Goal: Task Accomplishment & Management: Manage account settings

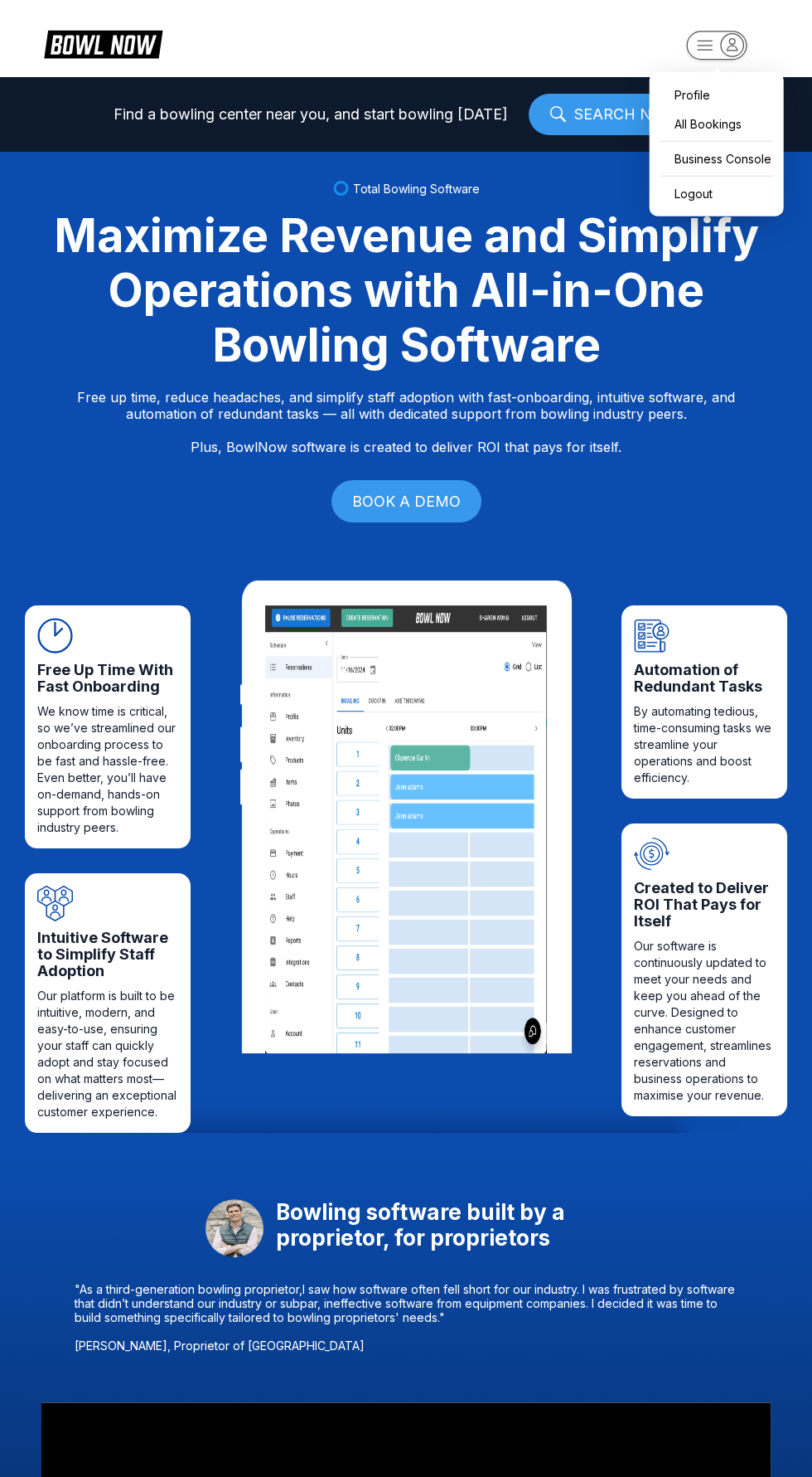
click at [713, 35] on rect "button" at bounding box center [716, 45] width 60 height 29
click at [749, 151] on div "Business Console" at bounding box center [716, 159] width 117 height 29
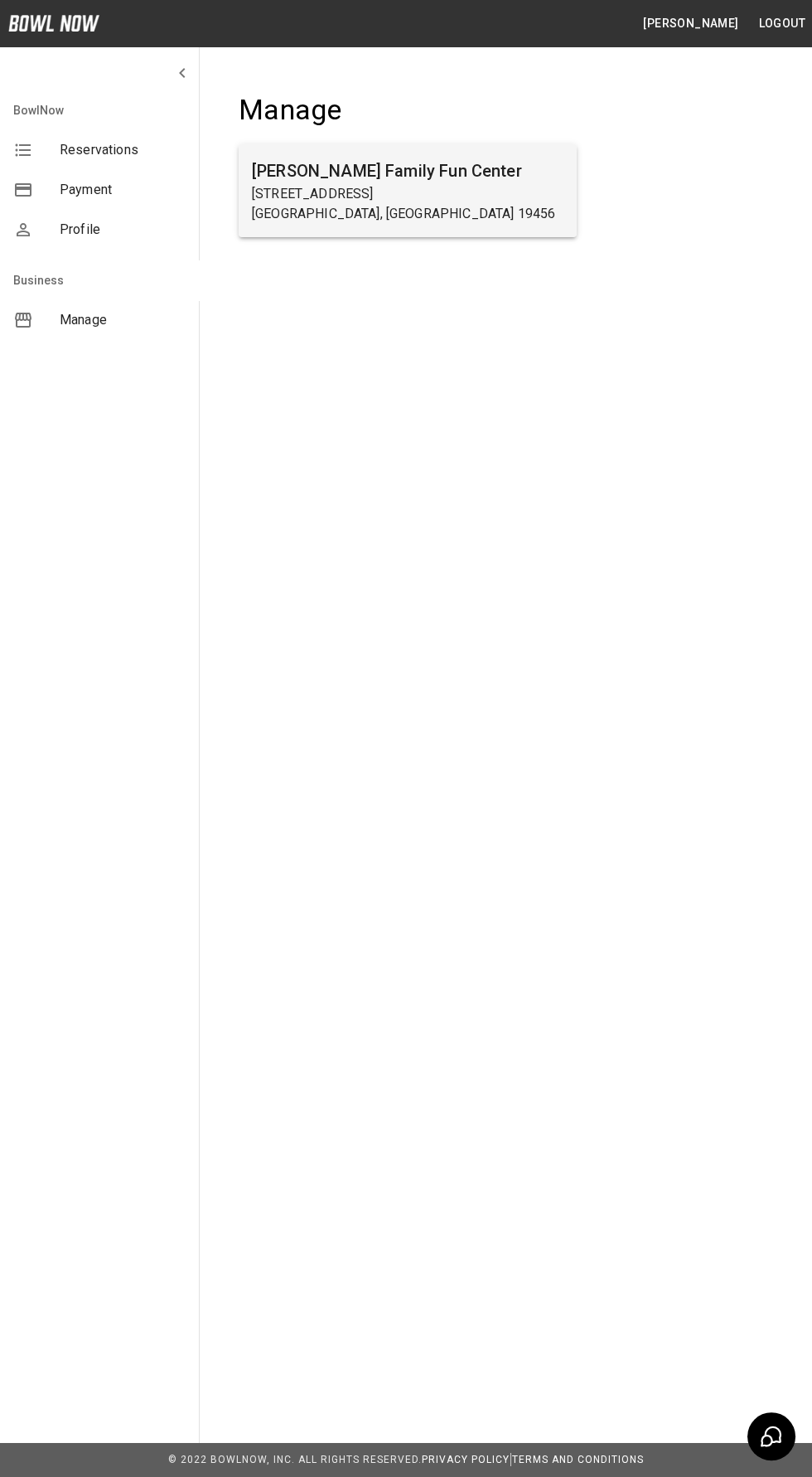
click at [491, 182] on h6 "[PERSON_NAME] Family Fun Center" at bounding box center [407, 171] width 312 height 26
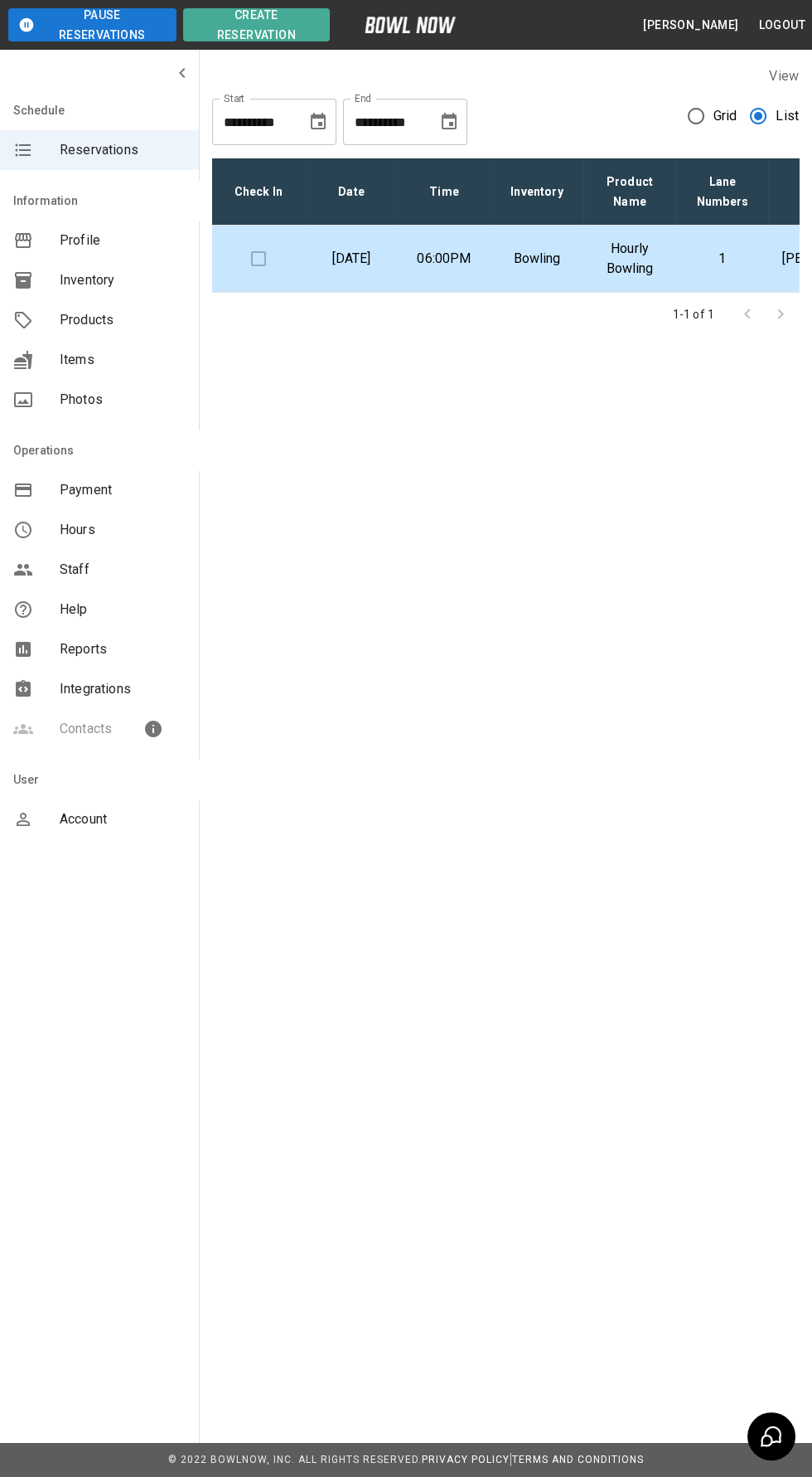
click at [380, 258] on p "[DATE]" at bounding box center [351, 258] width 67 height 20
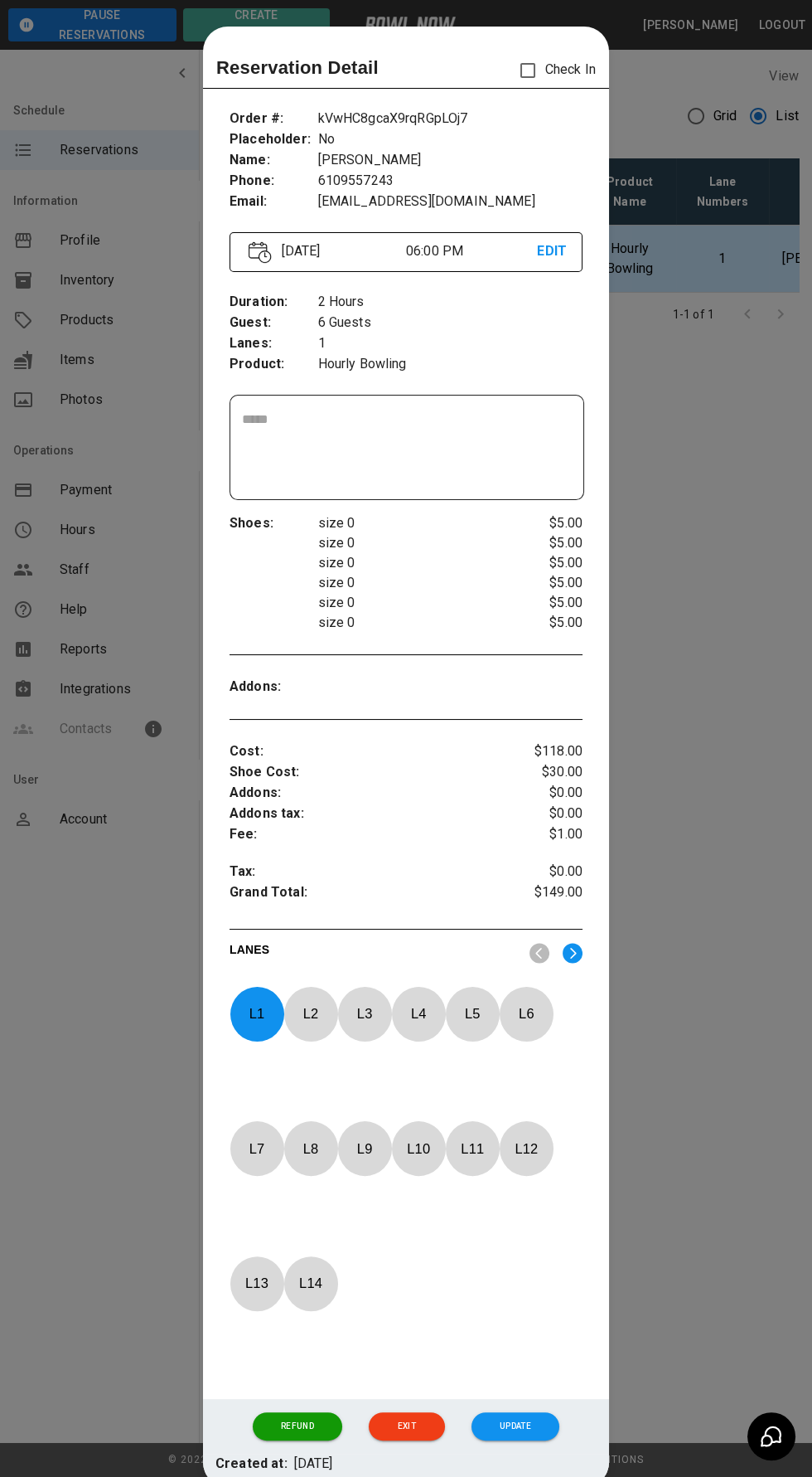
scroll to position [26, 0]
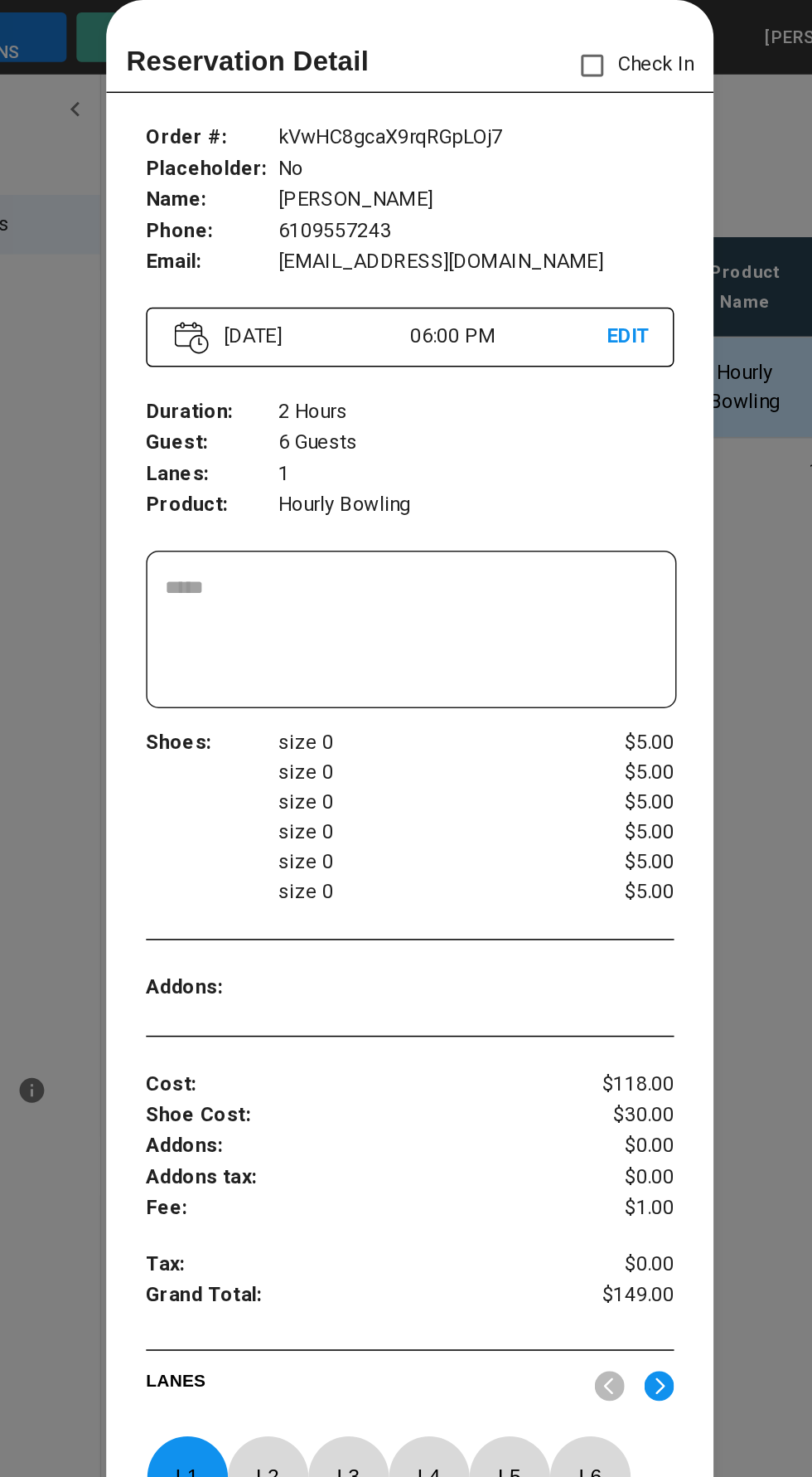
click at [161, 102] on div at bounding box center [406, 738] width 812 height 1477
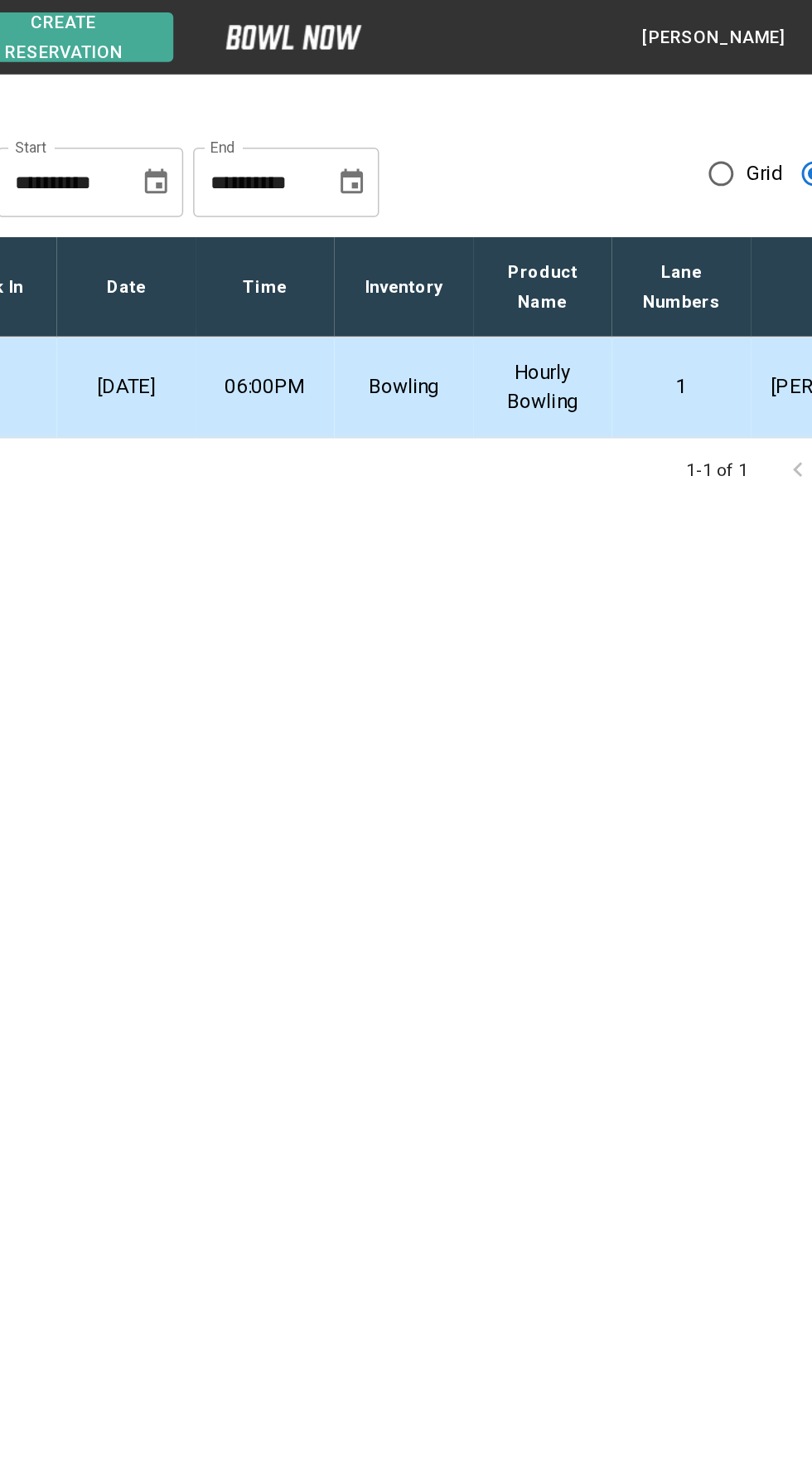
scroll to position [0, 0]
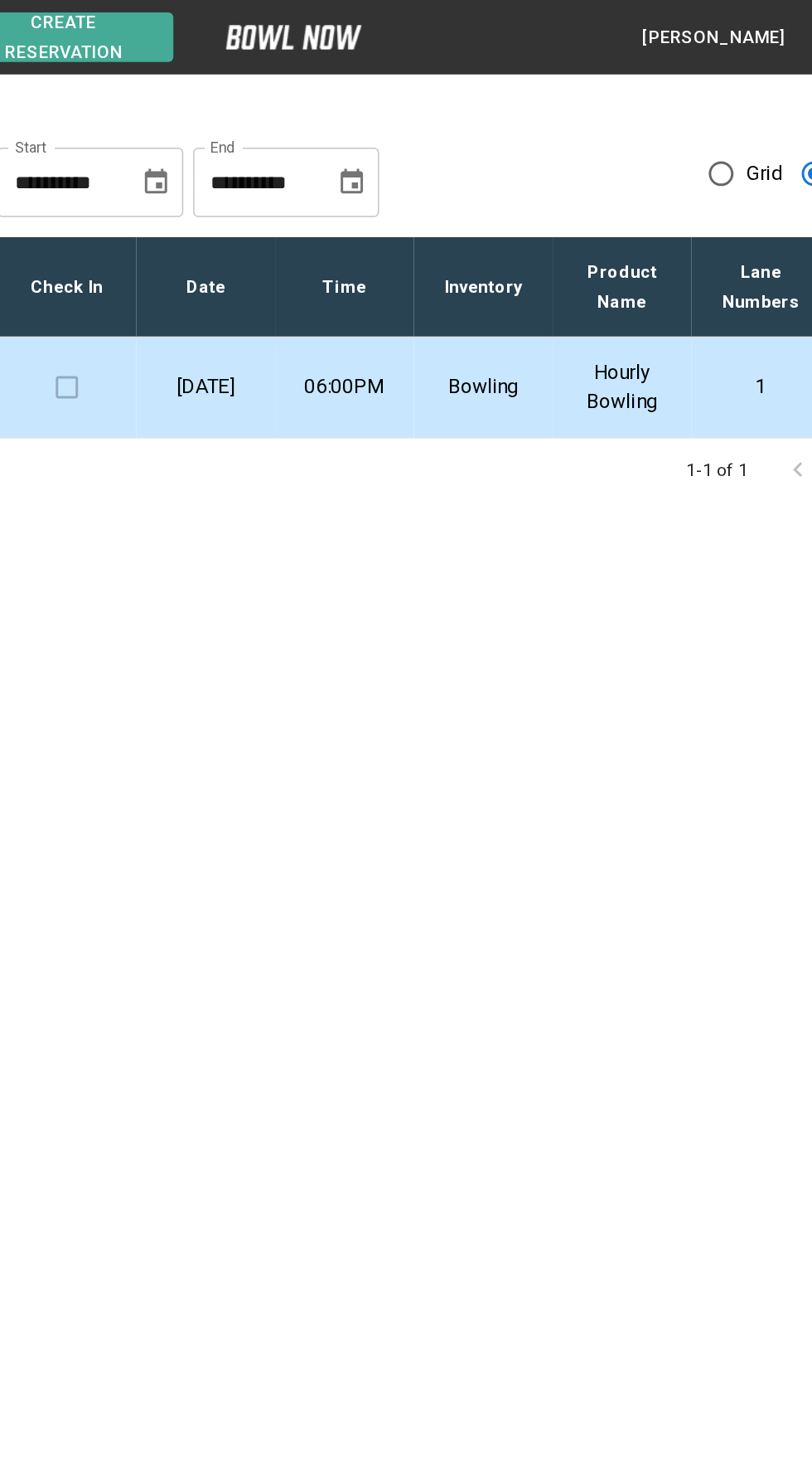
click at [354, 254] on p "[DATE]" at bounding box center [351, 258] width 67 height 20
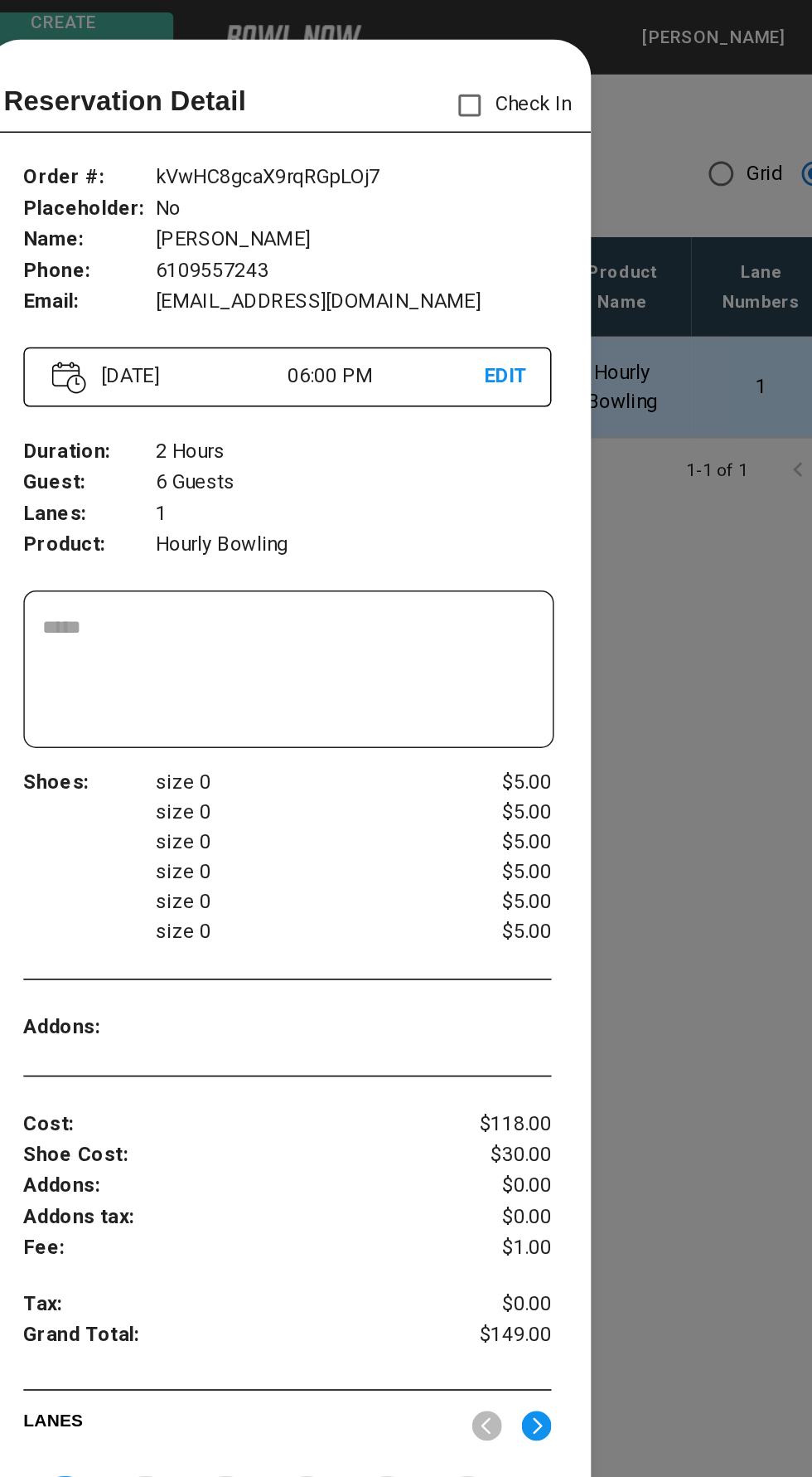
scroll to position [26, 0]
